Goal: Find specific page/section

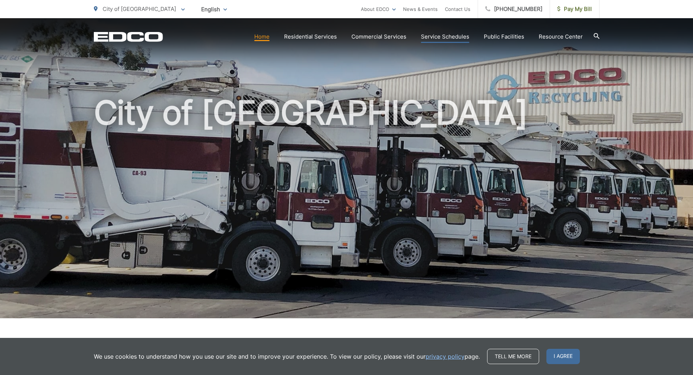
click at [458, 36] on link "Service Schedules" at bounding box center [445, 36] width 48 height 9
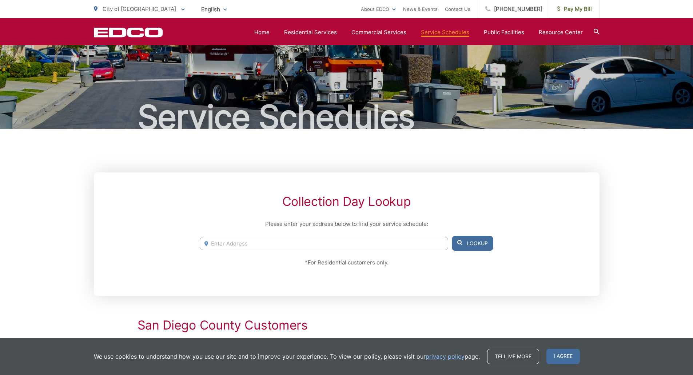
scroll to position [9, 0]
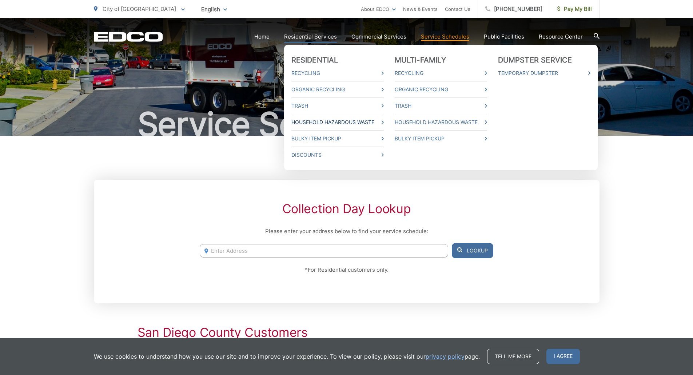
click at [345, 121] on link "Household Hazardous Waste" at bounding box center [337, 122] width 92 height 9
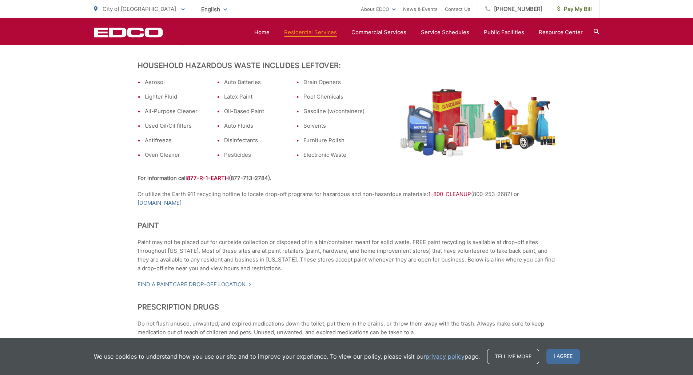
scroll to position [327, 0]
